Goal: Transaction & Acquisition: Purchase product/service

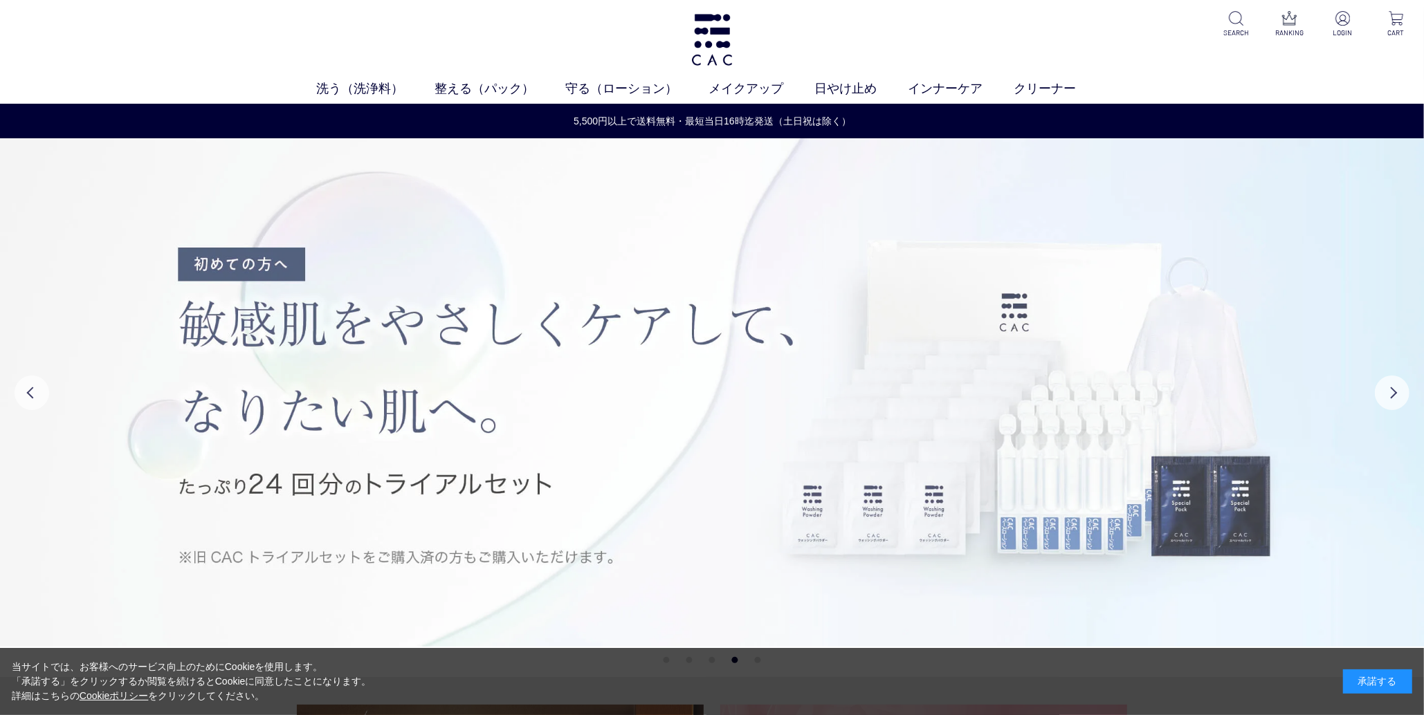
click at [45, 498] on img at bounding box center [712, 392] width 1425 height 509
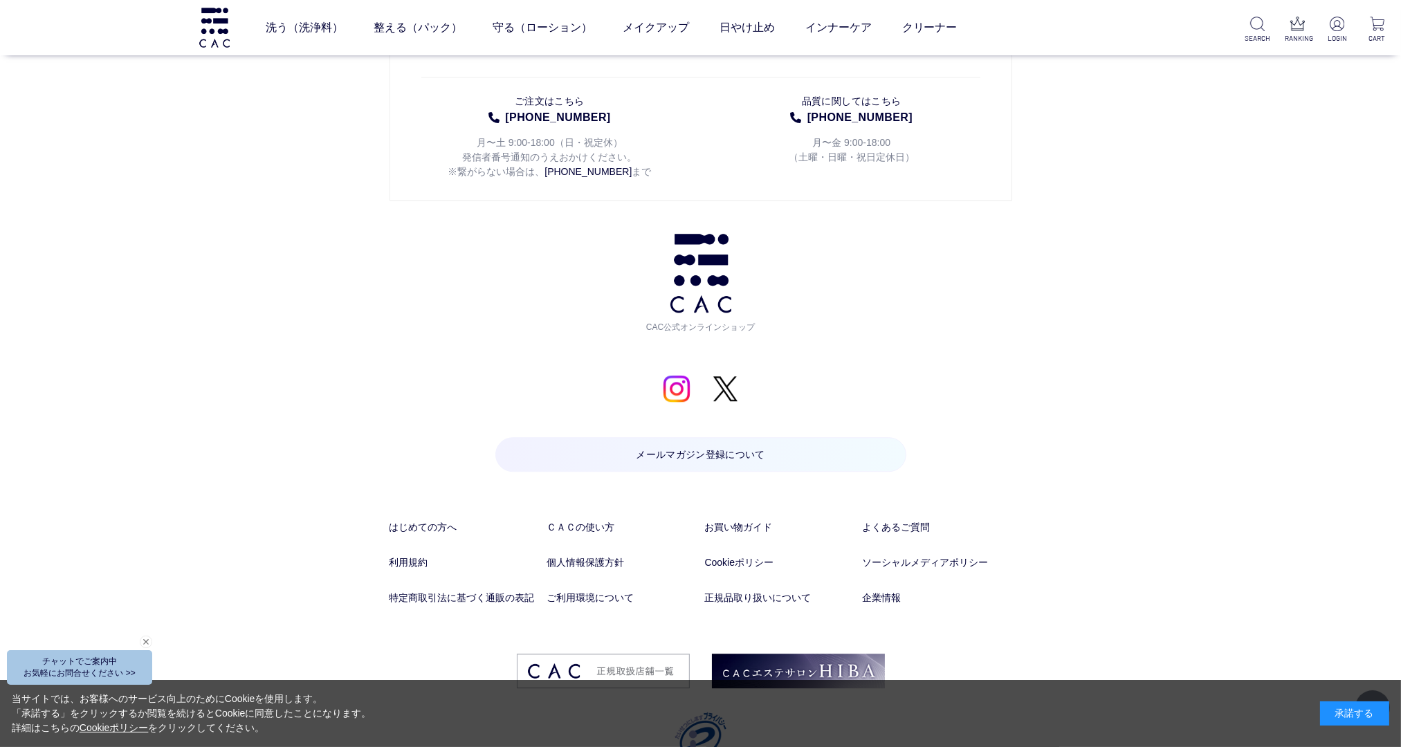
scroll to position [7219, 0]
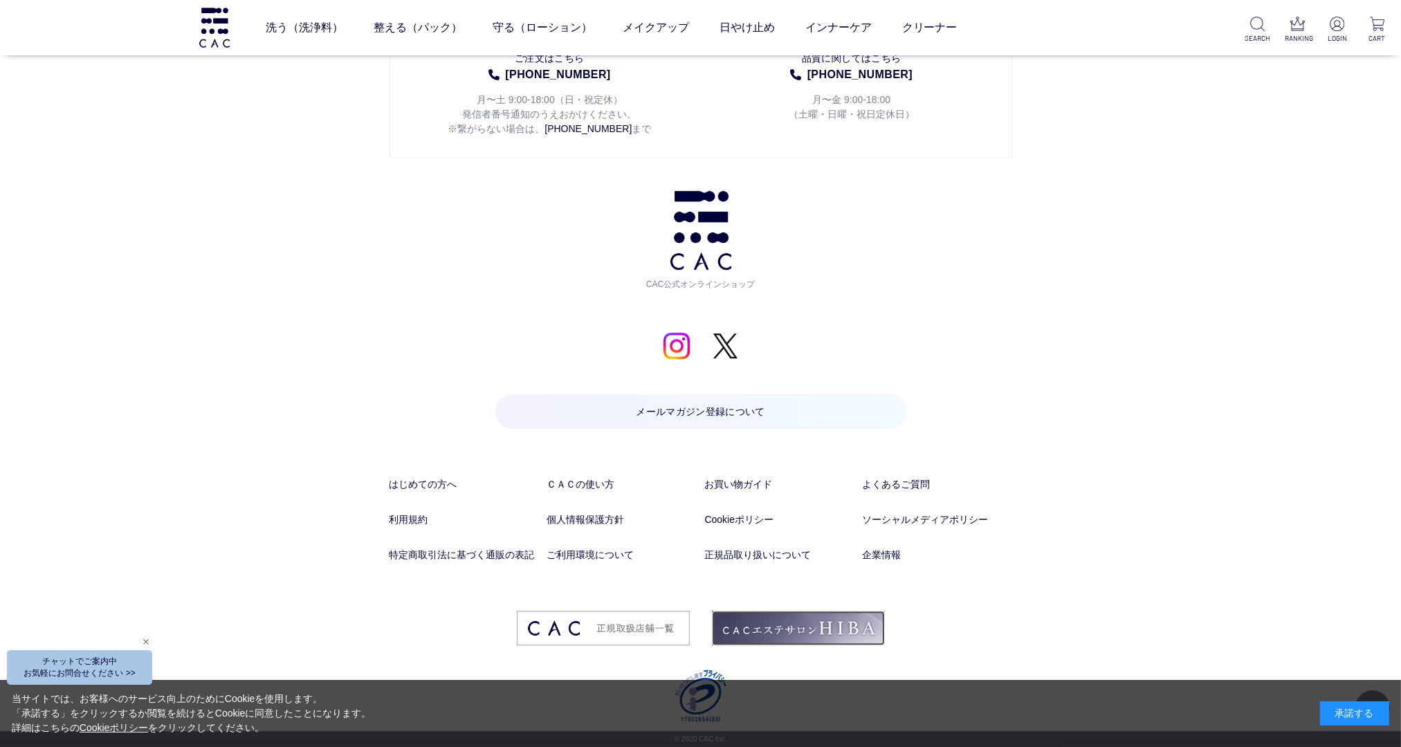
click at [850, 623] on img at bounding box center [798, 628] width 173 height 35
